Goal: Task Accomplishment & Management: Use online tool/utility

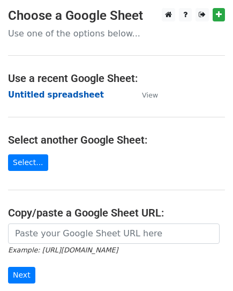
click at [47, 95] on strong "Untitled spreadsheet" at bounding box center [56, 95] width 96 height 10
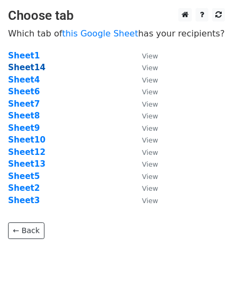
click at [16, 65] on strong "Sheet14" at bounding box center [27, 68] width 38 height 10
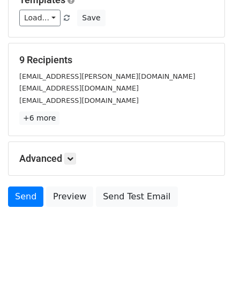
scroll to position [126, 0]
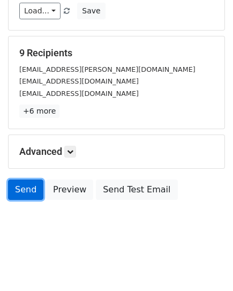
click at [20, 196] on link "Send" at bounding box center [25, 189] width 35 height 20
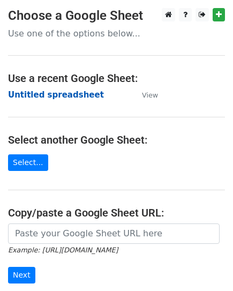
click at [29, 93] on strong "Untitled spreadsheet" at bounding box center [56, 95] width 96 height 10
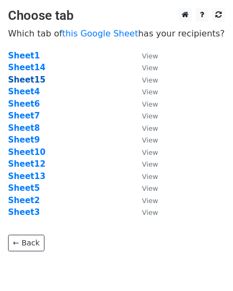
click at [27, 78] on strong "Sheet15" at bounding box center [27, 80] width 38 height 10
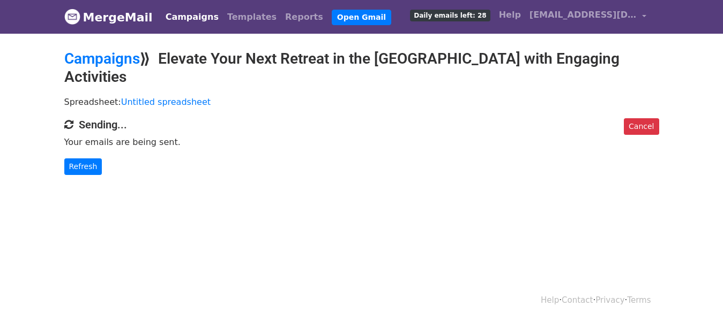
click at [189, 16] on link "Campaigns" at bounding box center [192, 16] width 62 height 21
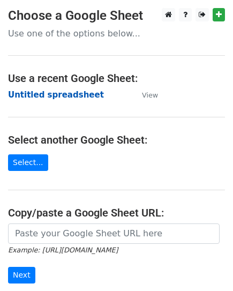
click at [33, 98] on strong "Untitled spreadsheet" at bounding box center [56, 95] width 96 height 10
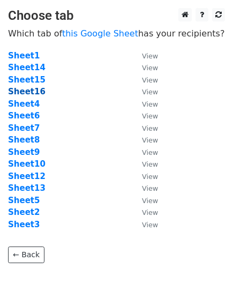
click at [29, 93] on strong "Sheet16" at bounding box center [27, 92] width 38 height 10
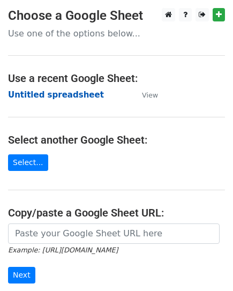
click at [49, 96] on strong "Untitled spreadsheet" at bounding box center [56, 95] width 96 height 10
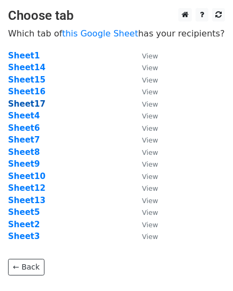
click at [20, 104] on strong "Sheet17" at bounding box center [27, 104] width 38 height 10
